Goal: Find specific page/section: Find specific page/section

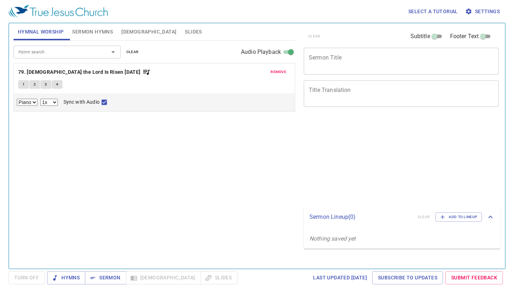
select select "1"
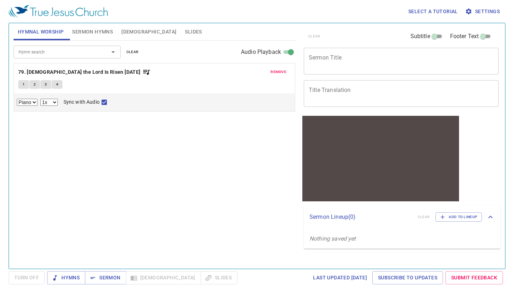
click at [284, 72] on span "remove" at bounding box center [278, 72] width 16 height 6
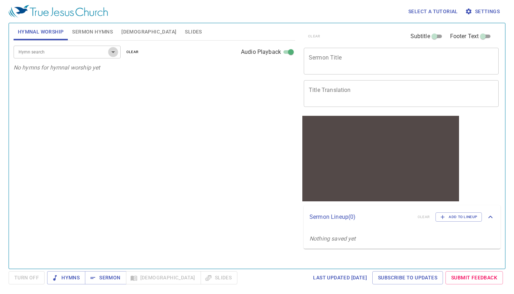
click at [115, 52] on icon "Open" at bounding box center [113, 52] width 9 height 9
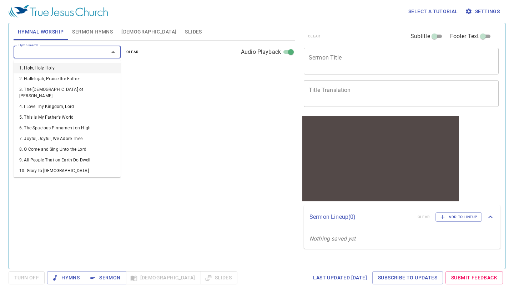
click at [85, 53] on input "Hymn search" at bounding box center [57, 52] width 82 height 8
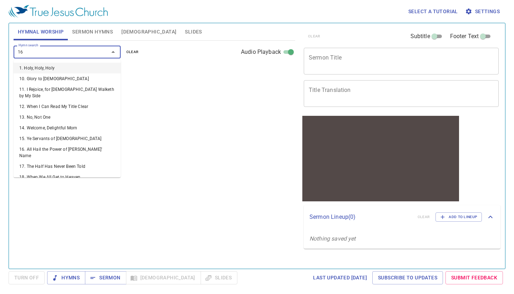
type input "161"
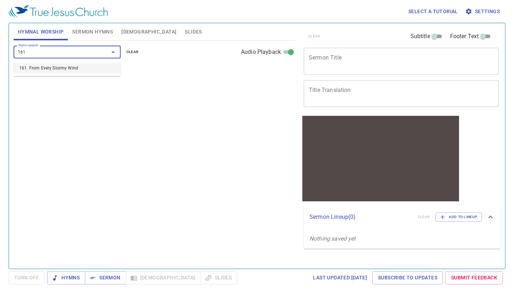
click at [73, 66] on li "161. From Every Stormy Wind" at bounding box center [67, 68] width 107 height 11
select select "1"
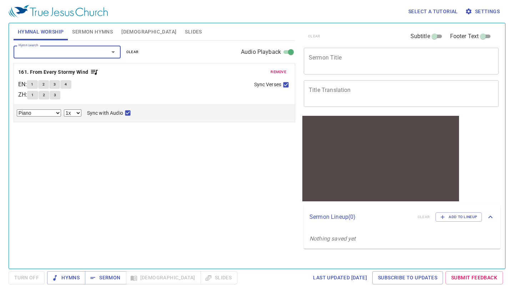
click at [51, 71] on b "161. From Every Stormy Wind" at bounding box center [53, 72] width 70 height 9
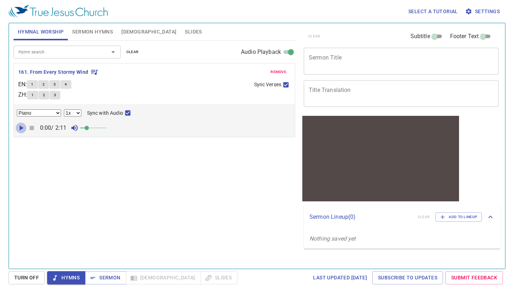
click at [22, 130] on icon "button" at bounding box center [21, 128] width 9 height 9
